Goal: Task Accomplishment & Management: Manage account settings

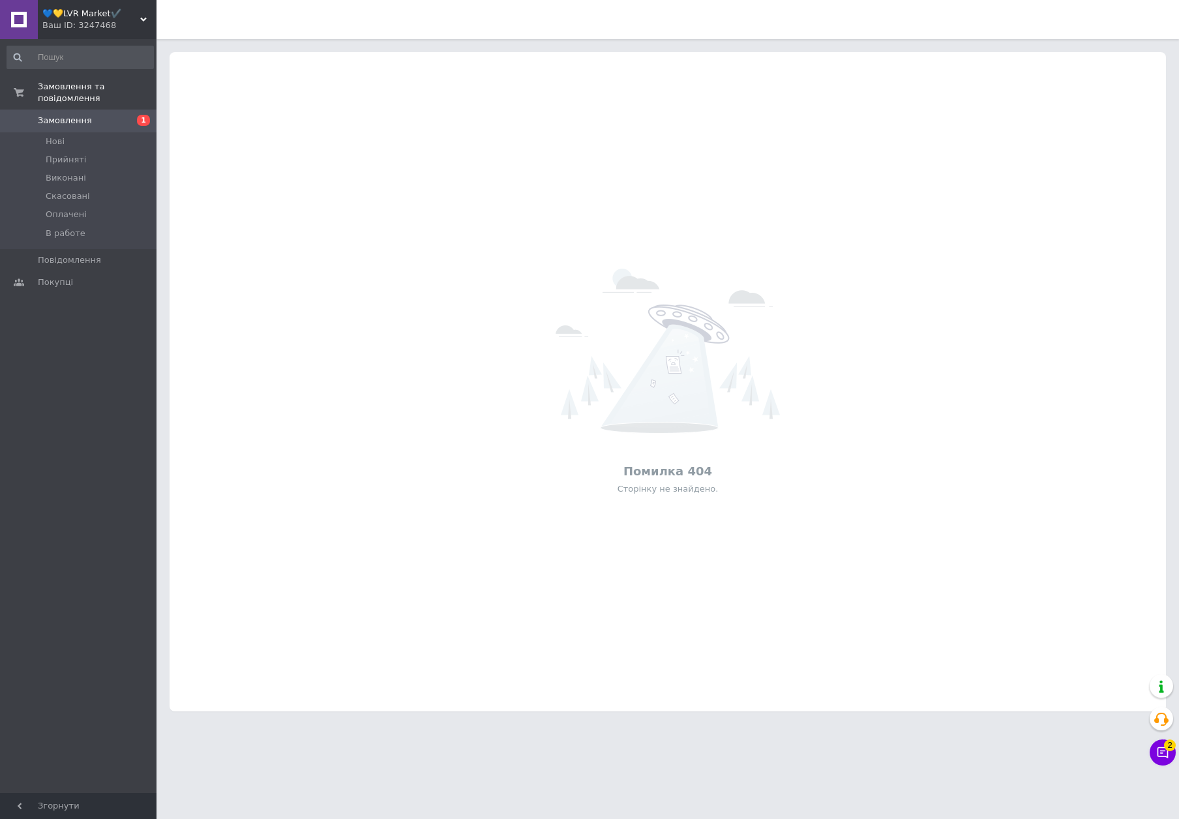
click at [141, 18] on icon at bounding box center [143, 19] width 7 height 7
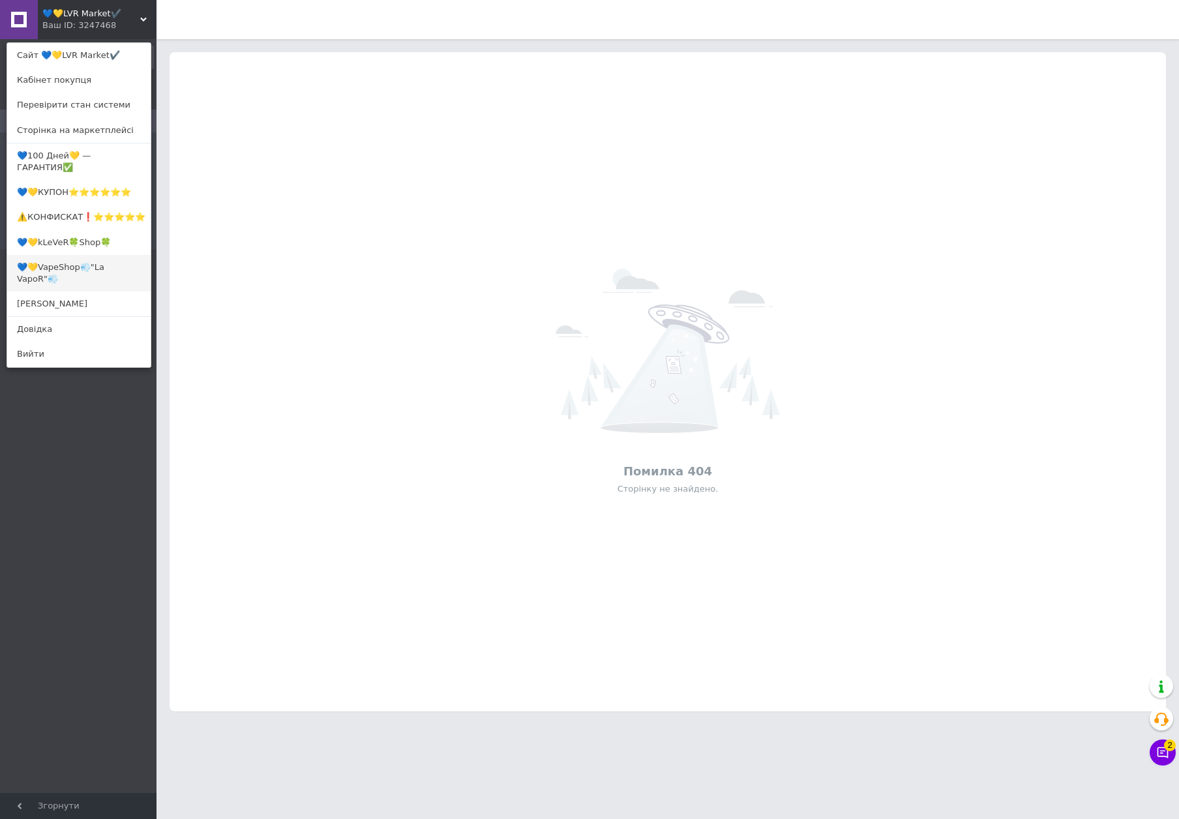
click at [58, 262] on link "💙💛VapeShop💨"La VapoR"💨" at bounding box center [78, 273] width 143 height 37
